Goal: Transaction & Acquisition: Purchase product/service

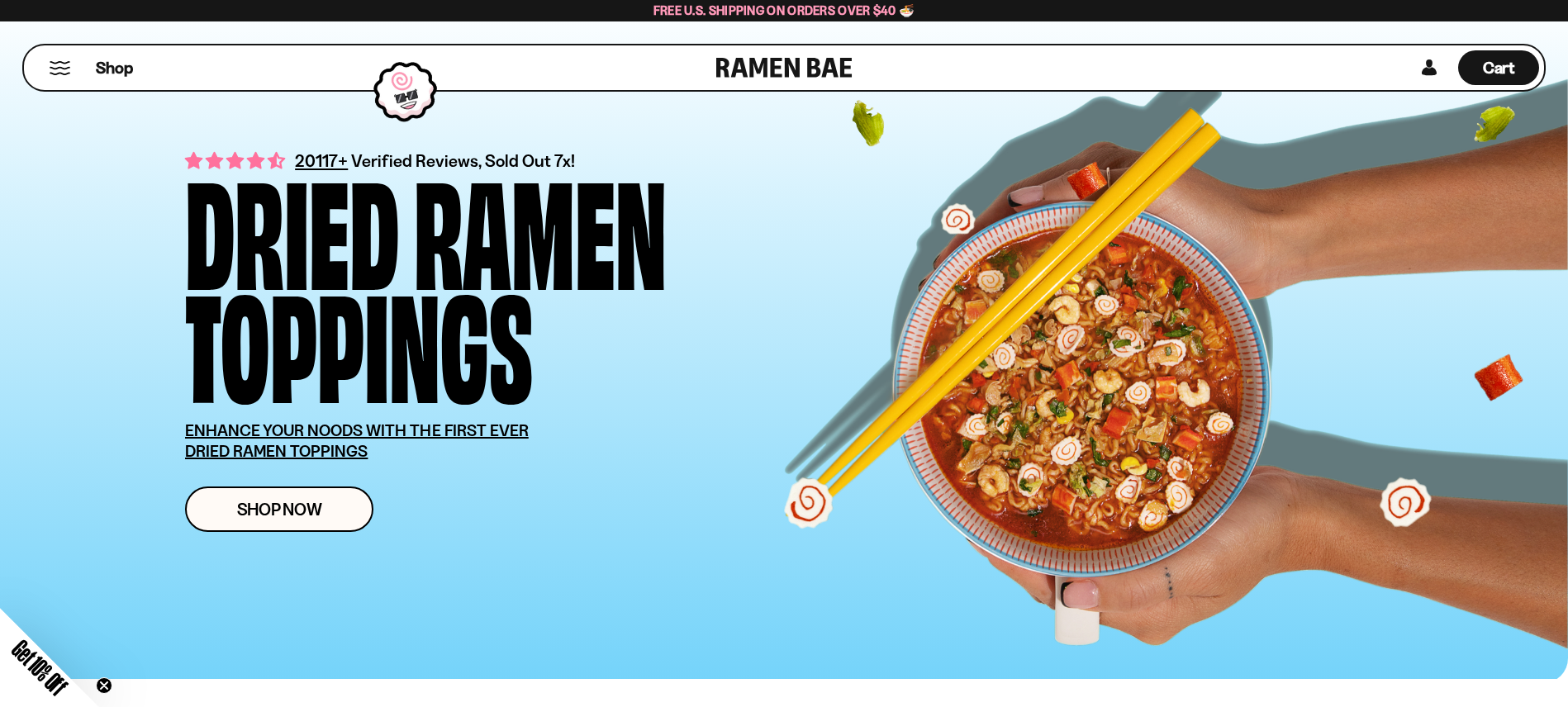
click at [71, 63] on div "Shop" at bounding box center [372, 67] width 687 height 44
click at [61, 67] on button "Mobile Menu Trigger" at bounding box center [60, 68] width 22 height 14
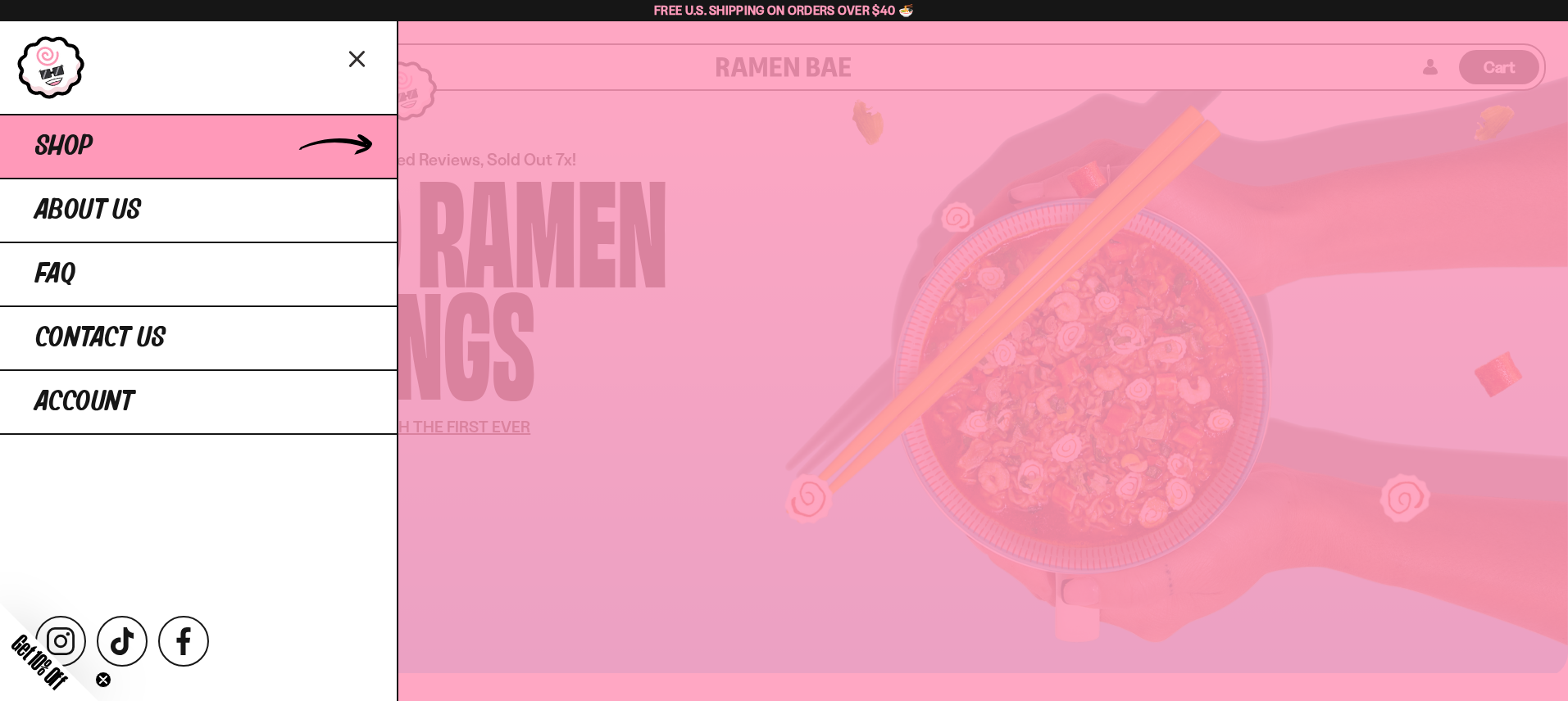
click at [196, 151] on link "Shop" at bounding box center [198, 145] width 397 height 64
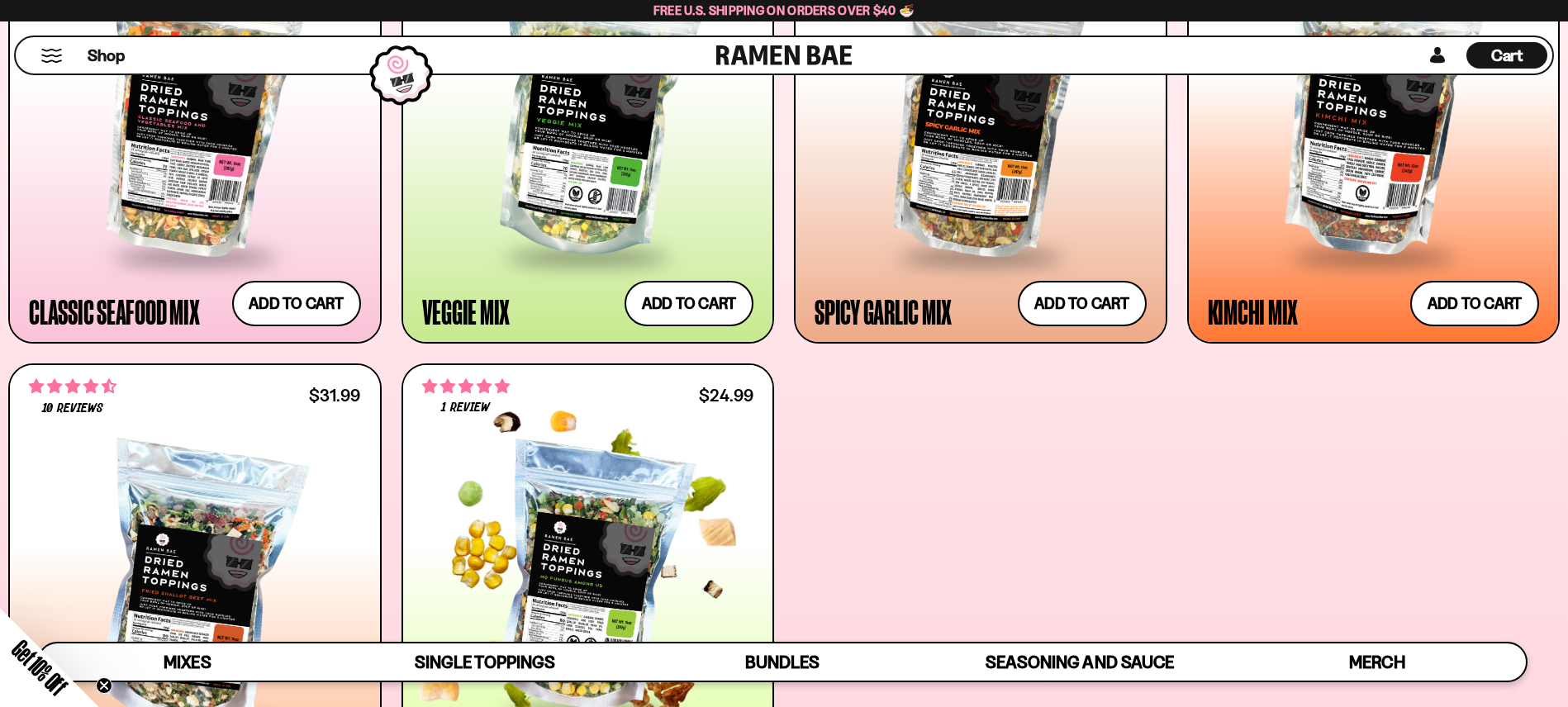
scroll to position [1075, 0]
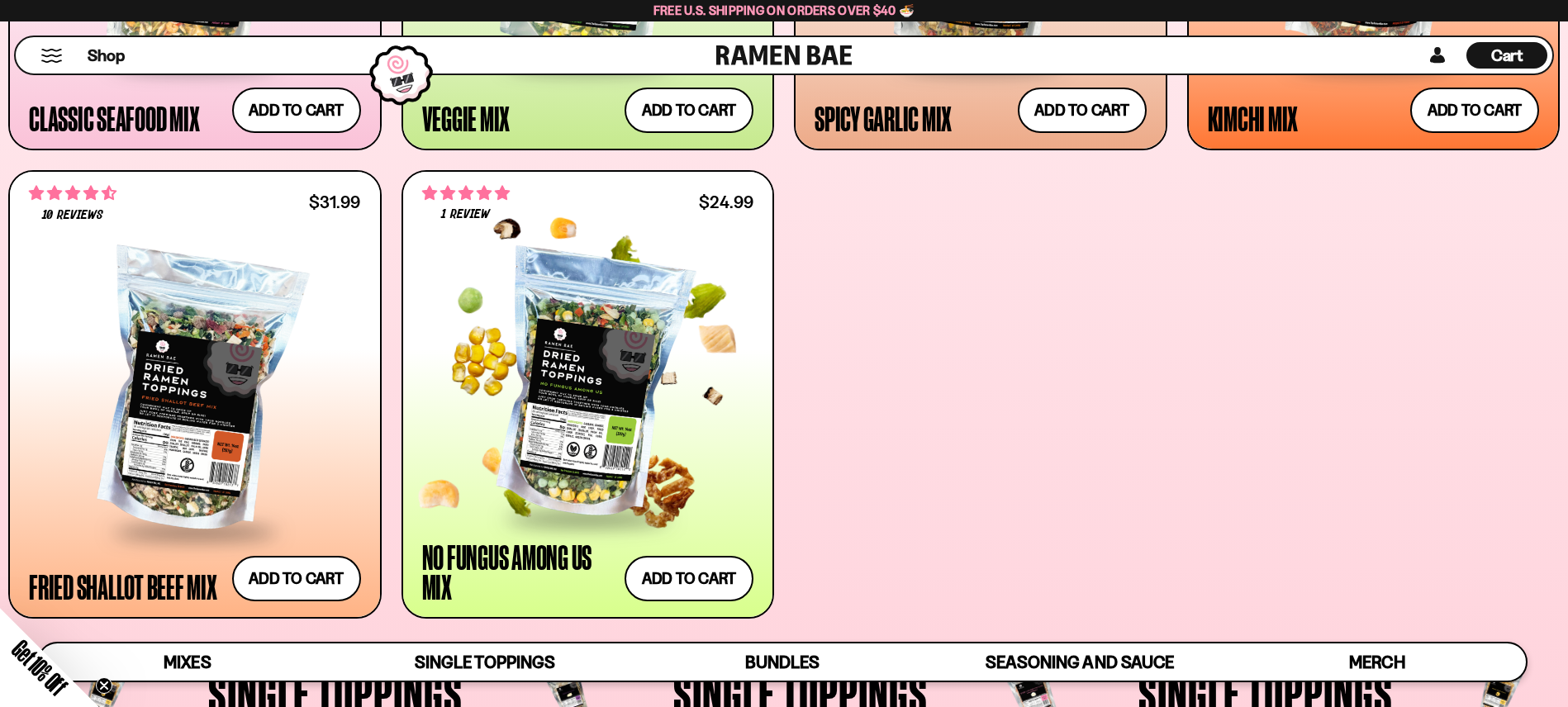
click at [511, 361] on div at bounding box center [587, 386] width 332 height 262
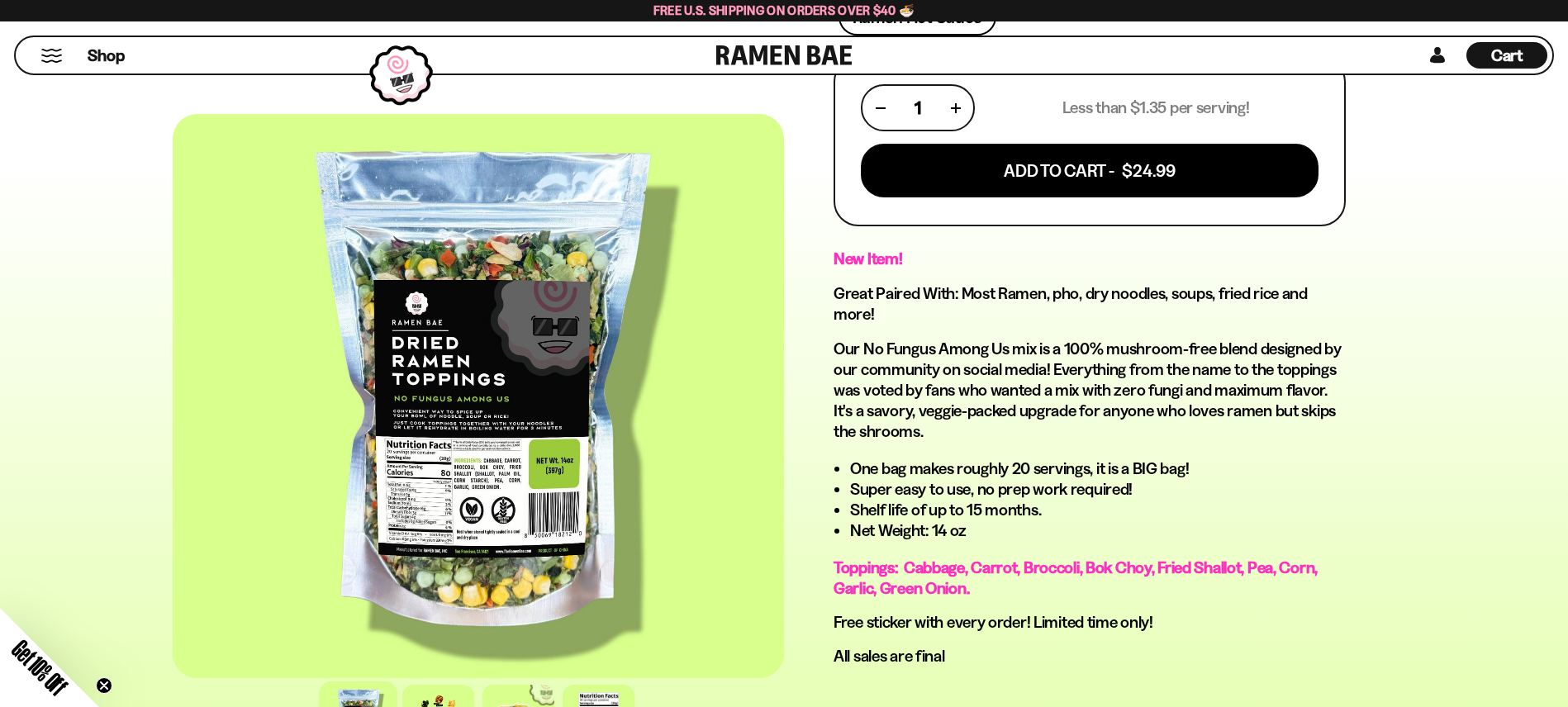
scroll to position [760, 0]
